Goal: Task Accomplishment & Management: Use online tool/utility

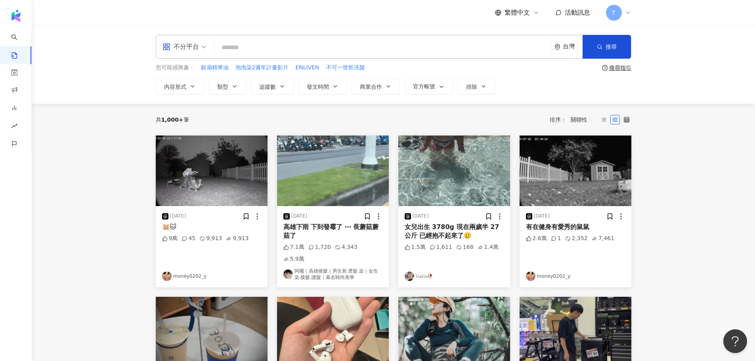
click at [661, 156] on main "不分平台 台灣 搜尋 您可能感興趣： 銀扇精華油 泡泡染2週年計畫影片 ENLIVEN 不可一世乾洗髮 搜尋指引 內容形式 類型 追蹤數 發文時間 商業合作 …" at bounding box center [394, 340] width 724 height 630
click at [100, 187] on main "不分平台 台灣 搜尋 您可能感興趣： 銀扇精華油 泡泡染2週年計畫影片 ENLIVEN 不可一世乾洗髮 搜尋指引 內容形式 類型 追蹤數 發文時間 商業合作 …" at bounding box center [394, 340] width 724 height 630
click at [322, 43] on input "search" at bounding box center [382, 47] width 331 height 17
type input "***"
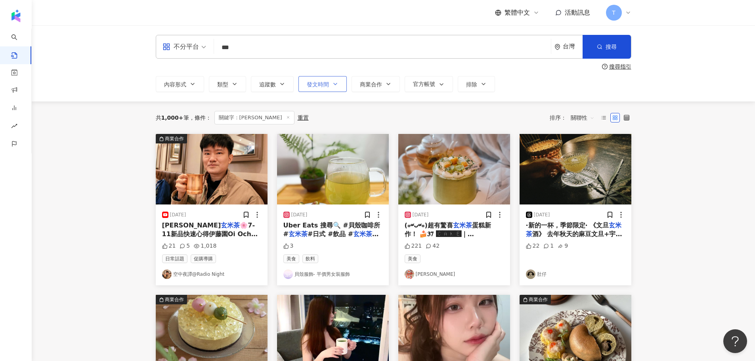
click at [338, 84] on icon "button" at bounding box center [335, 84] width 6 height 6
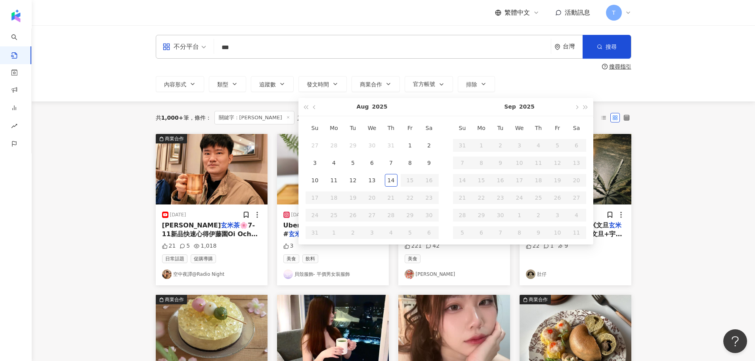
click at [741, 109] on main "不分平台 *** 台灣 搜尋 搜尋指引 內容形式 類型 追蹤數 發文時間 [DATE] Su Mo Tu We Th Fr Sa 27 28 29 30 31…" at bounding box center [394, 348] width 724 height 647
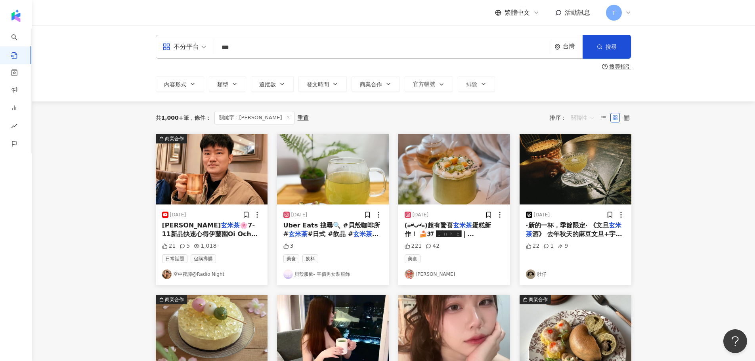
click at [585, 118] on span "關聯性" at bounding box center [583, 117] width 24 height 13
click at [580, 158] on div "觀看數" at bounding box center [584, 161] width 22 height 9
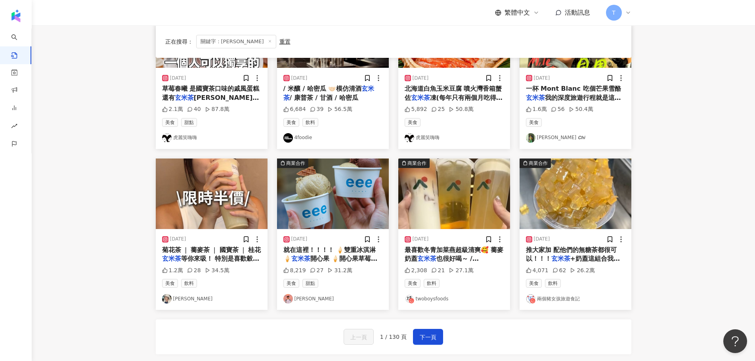
scroll to position [399, 0]
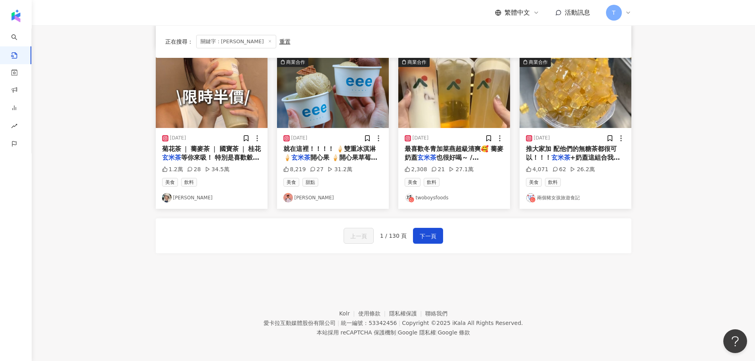
click at [222, 150] on span "菊花茶 ❘ 蕎麥茶 ❘ 國寶茶 ❘ 桂花" at bounding box center [211, 149] width 99 height 8
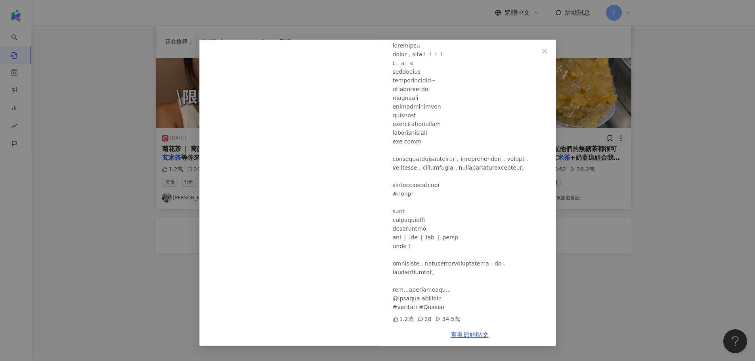
scroll to position [58, 0]
click at [544, 51] on icon "close" at bounding box center [544, 50] width 5 height 5
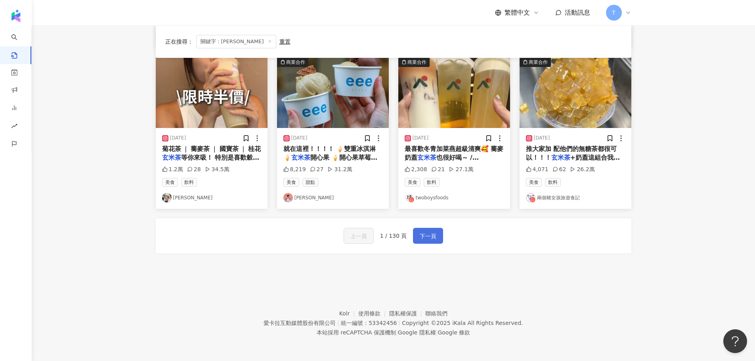
click at [428, 239] on span "下一頁" at bounding box center [428, 237] width 17 height 10
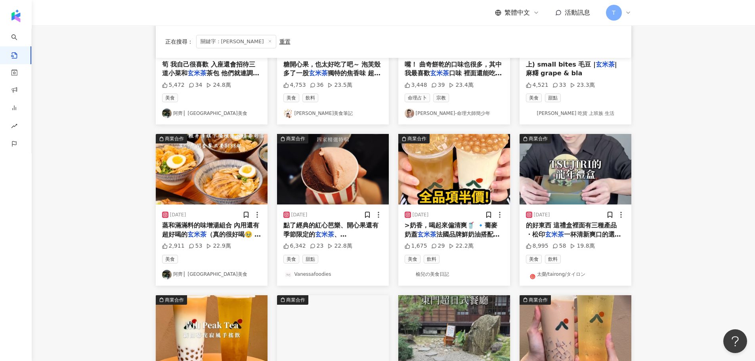
scroll to position [0, 0]
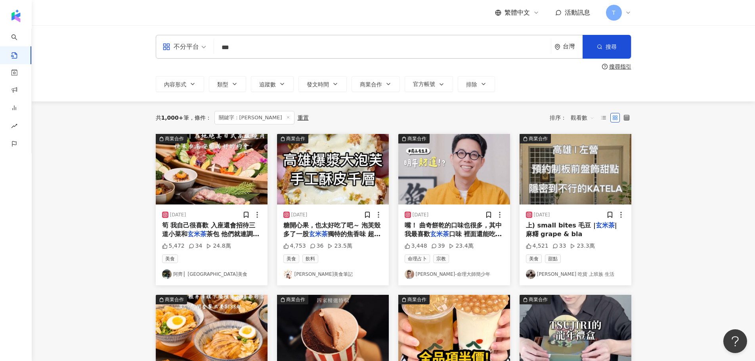
click at [705, 222] on main "不分平台 *** 台灣 搜尋 搜尋指引 內容形式 類型 追蹤數 發文時間 [DATE] Su Mo Tu We Th Fr Sa 27 28 29 30 31…" at bounding box center [394, 348] width 724 height 647
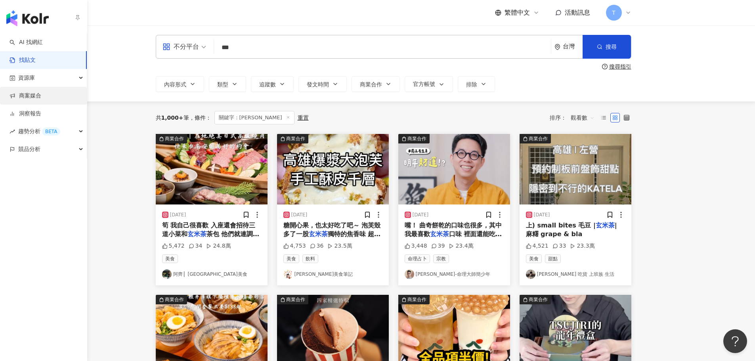
click at [41, 98] on link "商案媒合" at bounding box center [26, 96] width 32 height 8
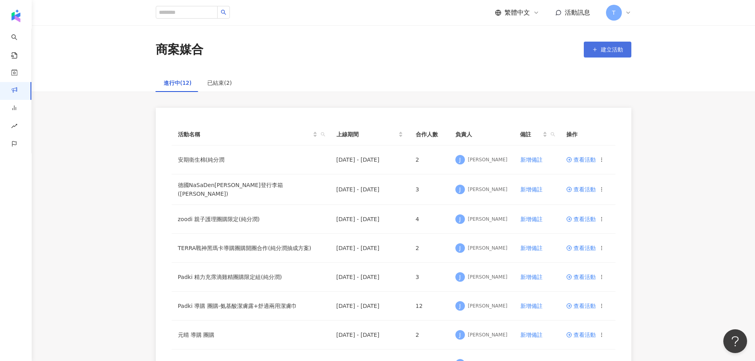
click at [605, 53] on span "建立活動" at bounding box center [612, 49] width 22 height 6
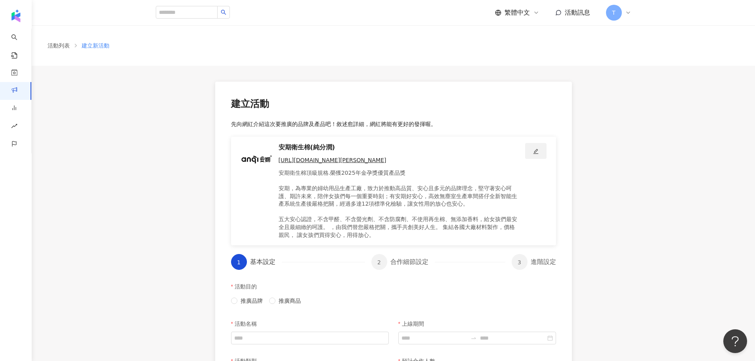
click at [530, 149] on button "button" at bounding box center [535, 151] width 21 height 16
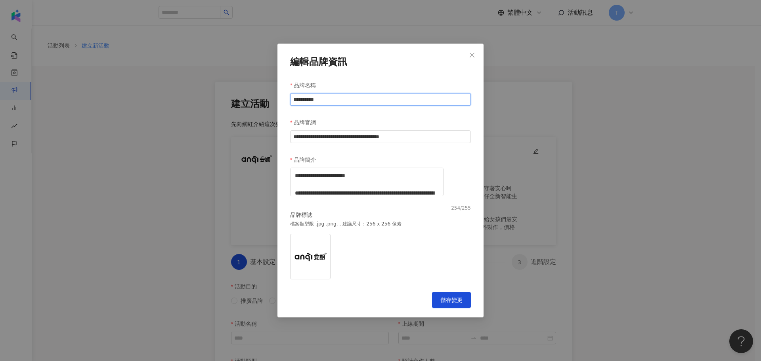
click at [385, 98] on input "**********" at bounding box center [380, 99] width 181 height 13
click at [475, 52] on icon "close" at bounding box center [472, 55] width 6 height 6
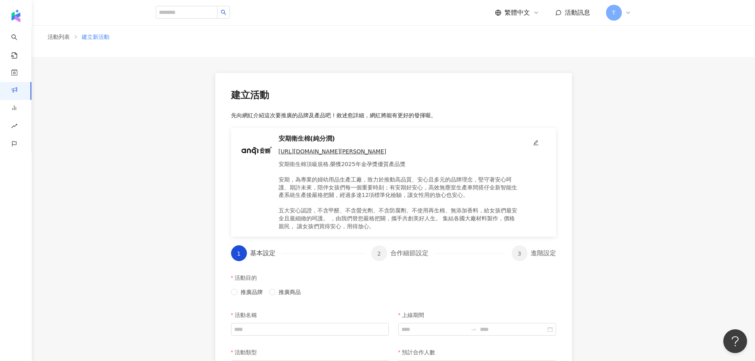
scroll to position [238, 0]
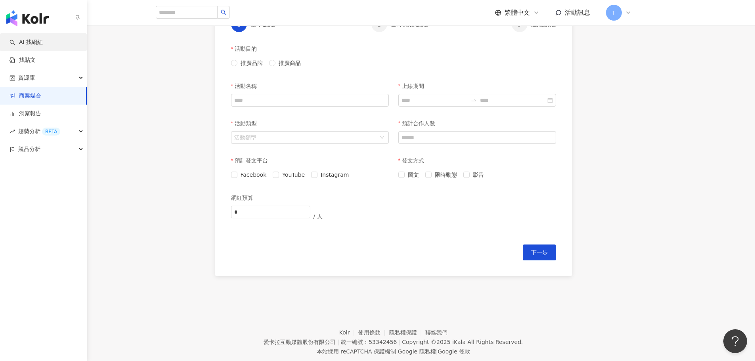
click at [23, 39] on link "AI 找網紅" at bounding box center [26, 42] width 33 height 8
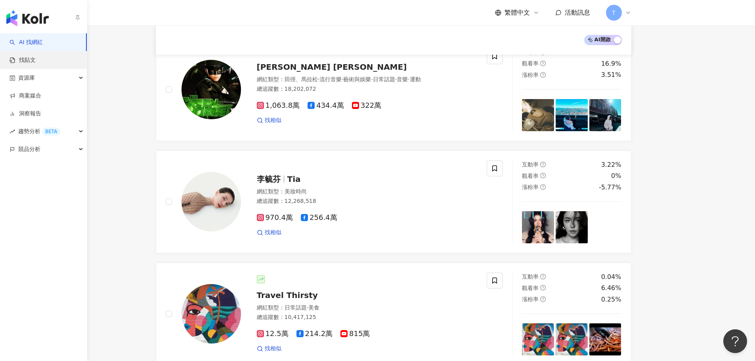
scroll to position [278, 0]
